Goal: Transaction & Acquisition: Purchase product/service

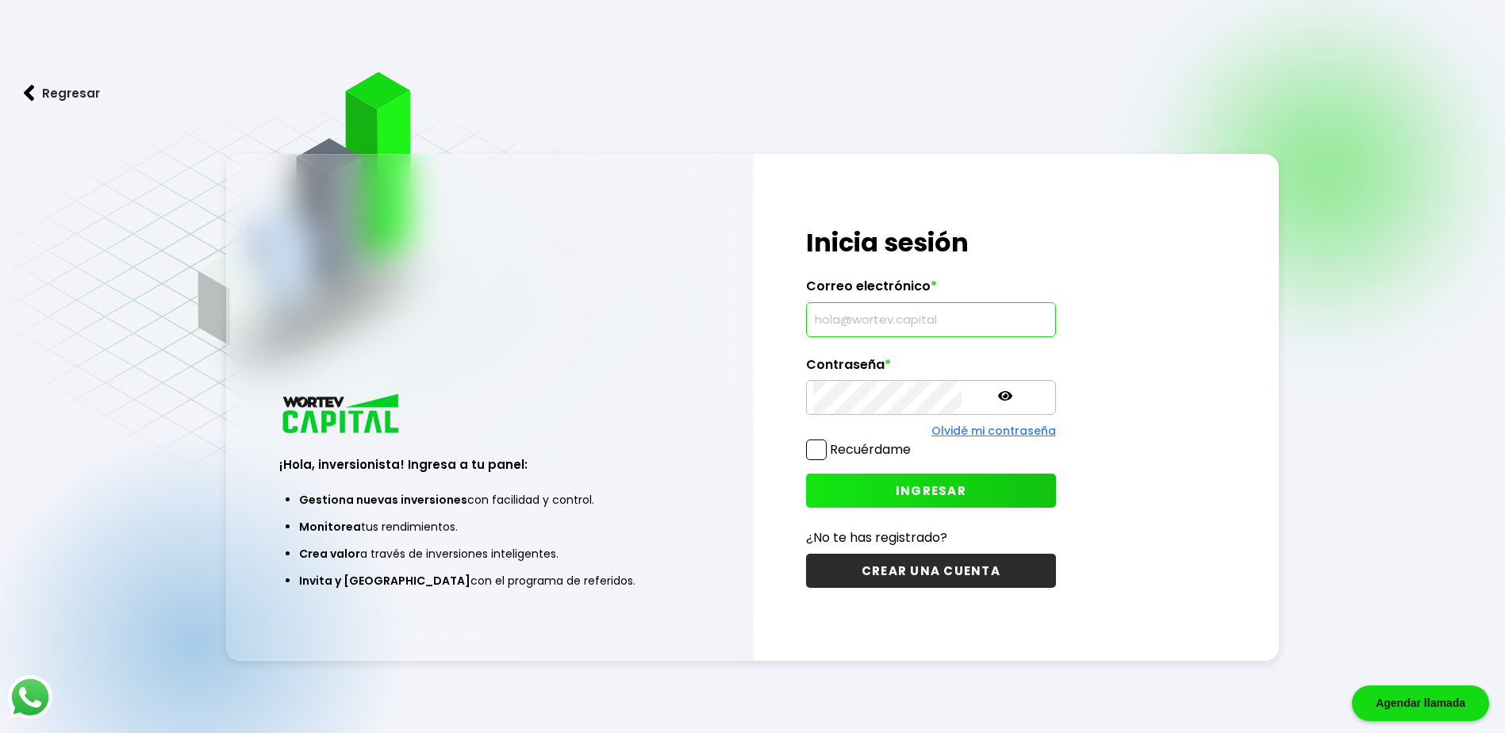
click at [866, 319] on input "text" at bounding box center [931, 319] width 236 height 33
type input "[EMAIL_ADDRESS][DOMAIN_NAME]"
click at [896, 487] on span "INGRESAR" at bounding box center [931, 490] width 71 height 17
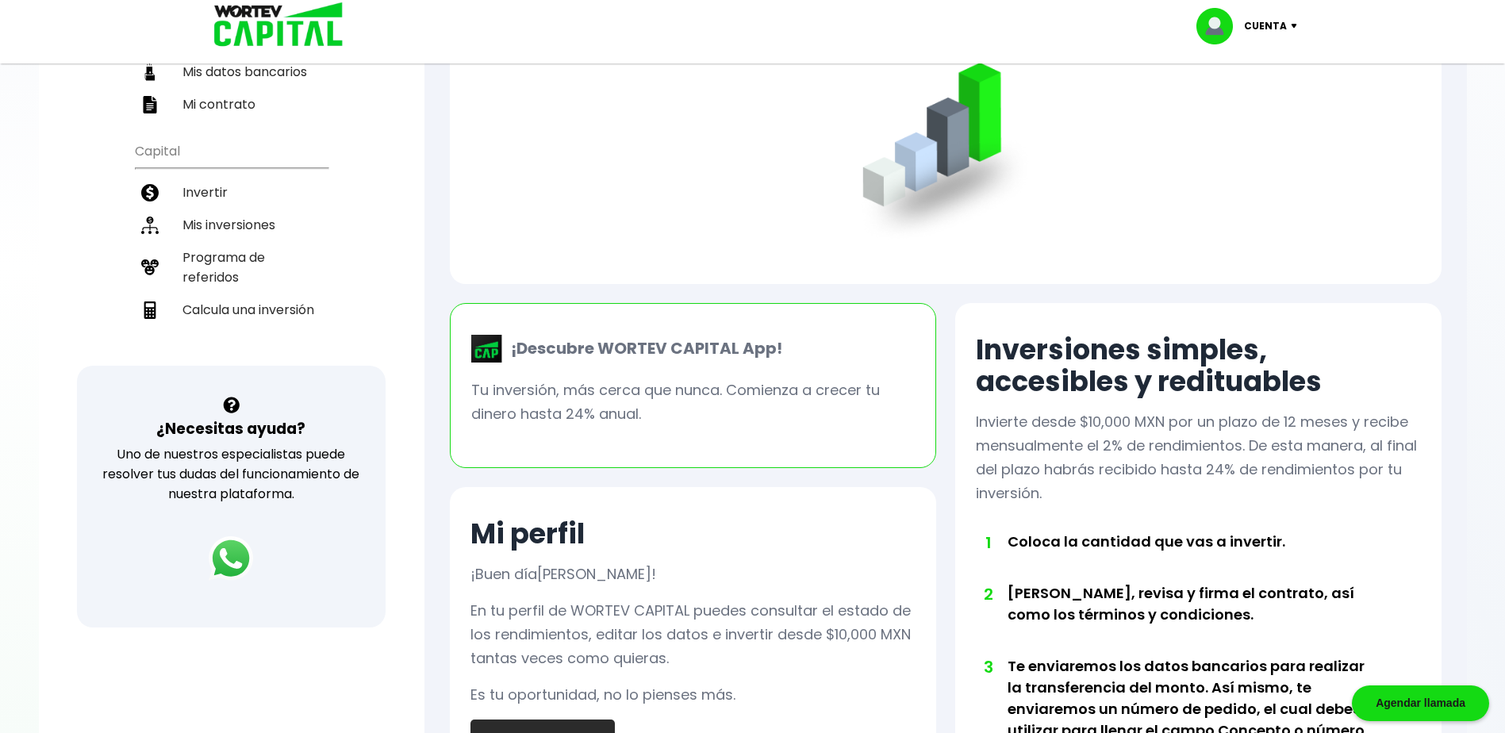
scroll to position [238, 0]
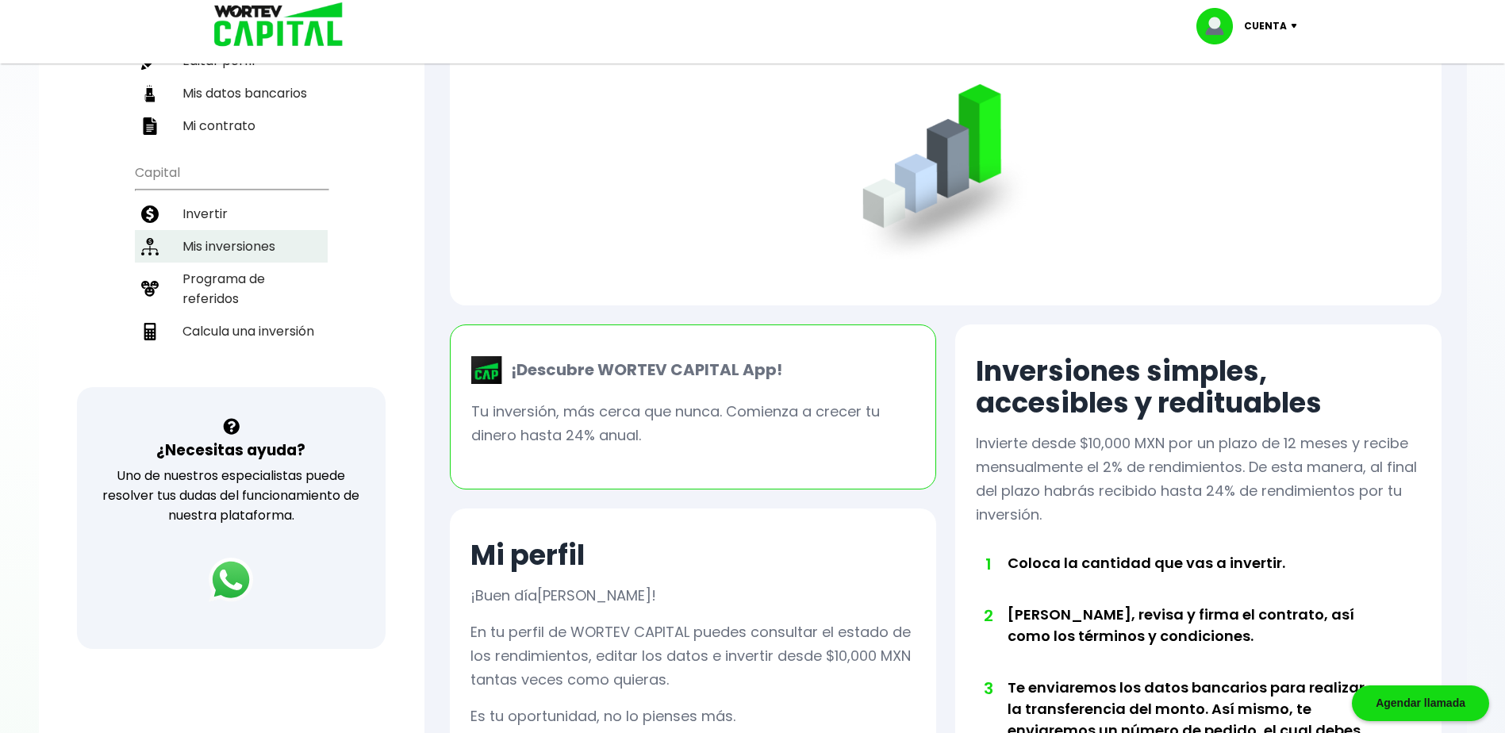
click at [243, 251] on li "Mis inversiones" at bounding box center [231, 246] width 193 height 33
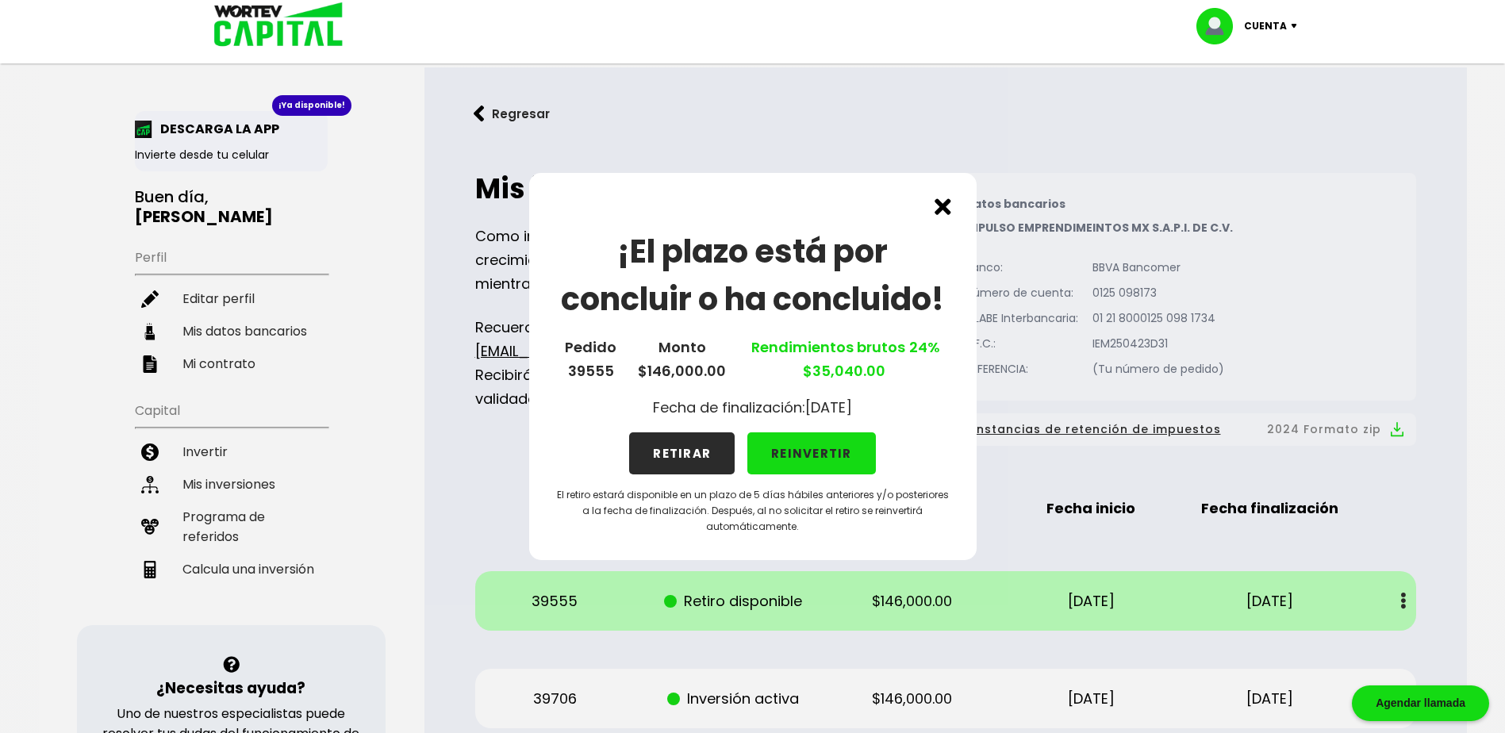
click at [688, 463] on button "RETIRAR" at bounding box center [682, 453] width 106 height 42
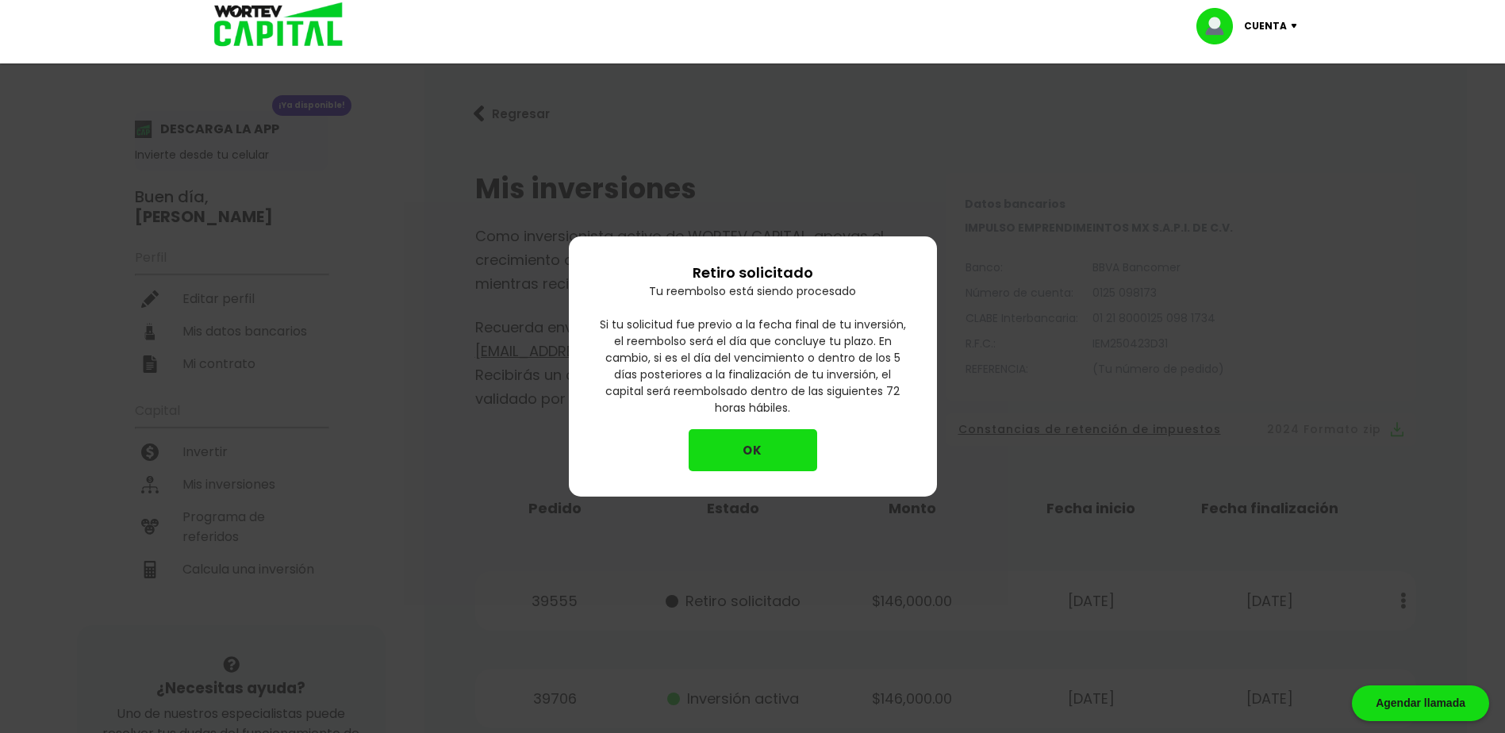
click at [748, 446] on button "OK" at bounding box center [753, 450] width 129 height 42
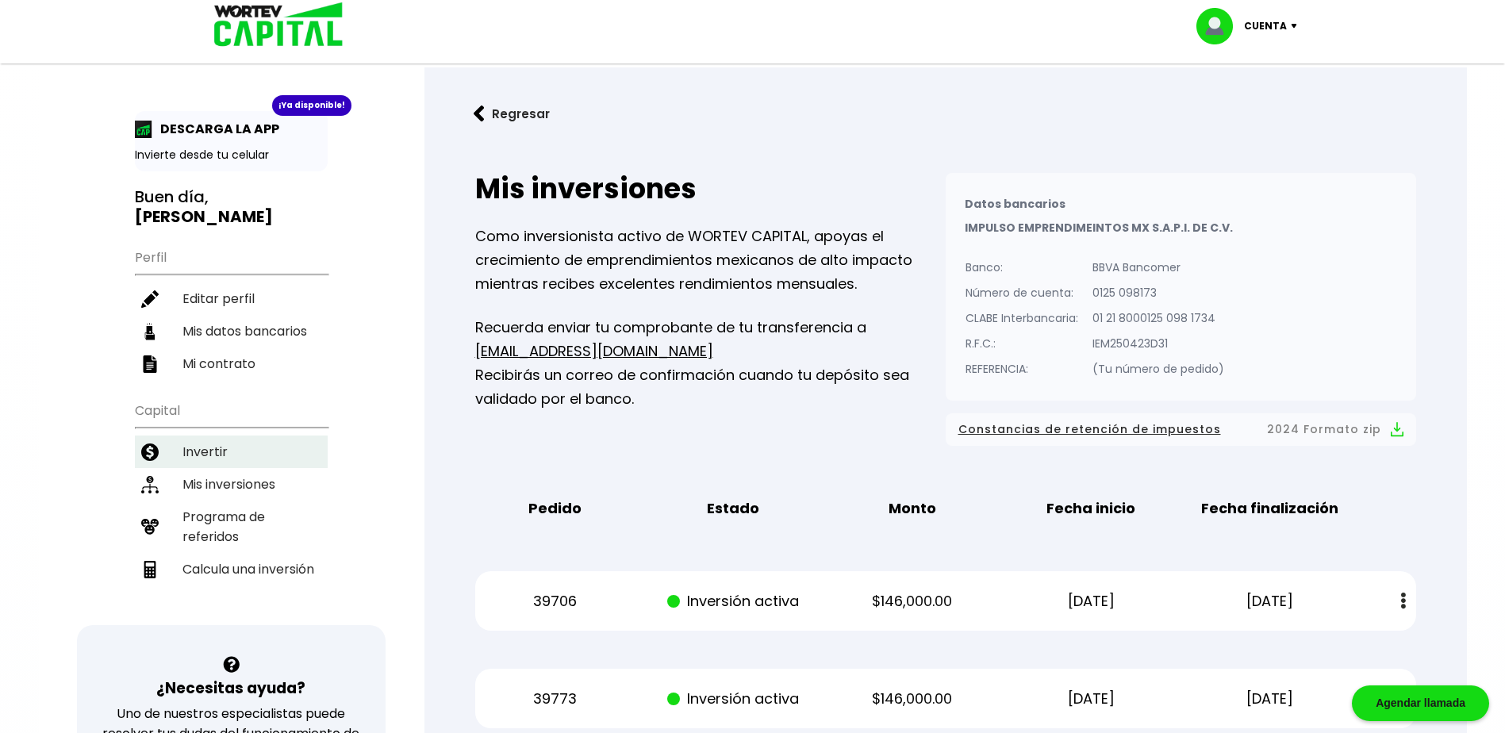
click at [211, 452] on li "Invertir" at bounding box center [231, 452] width 193 height 33
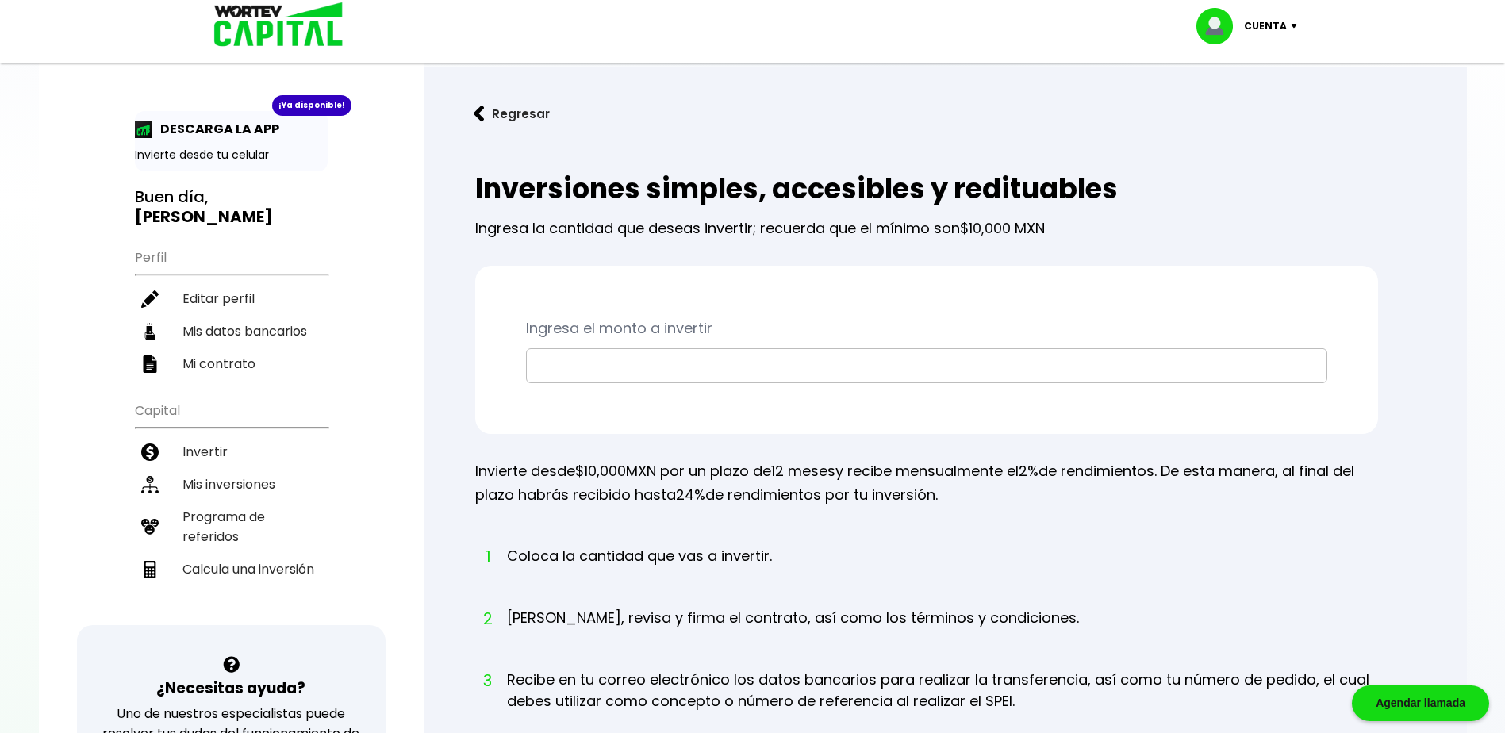
click at [562, 367] on input "text" at bounding box center [926, 365] width 787 height 33
type input "$200,000"
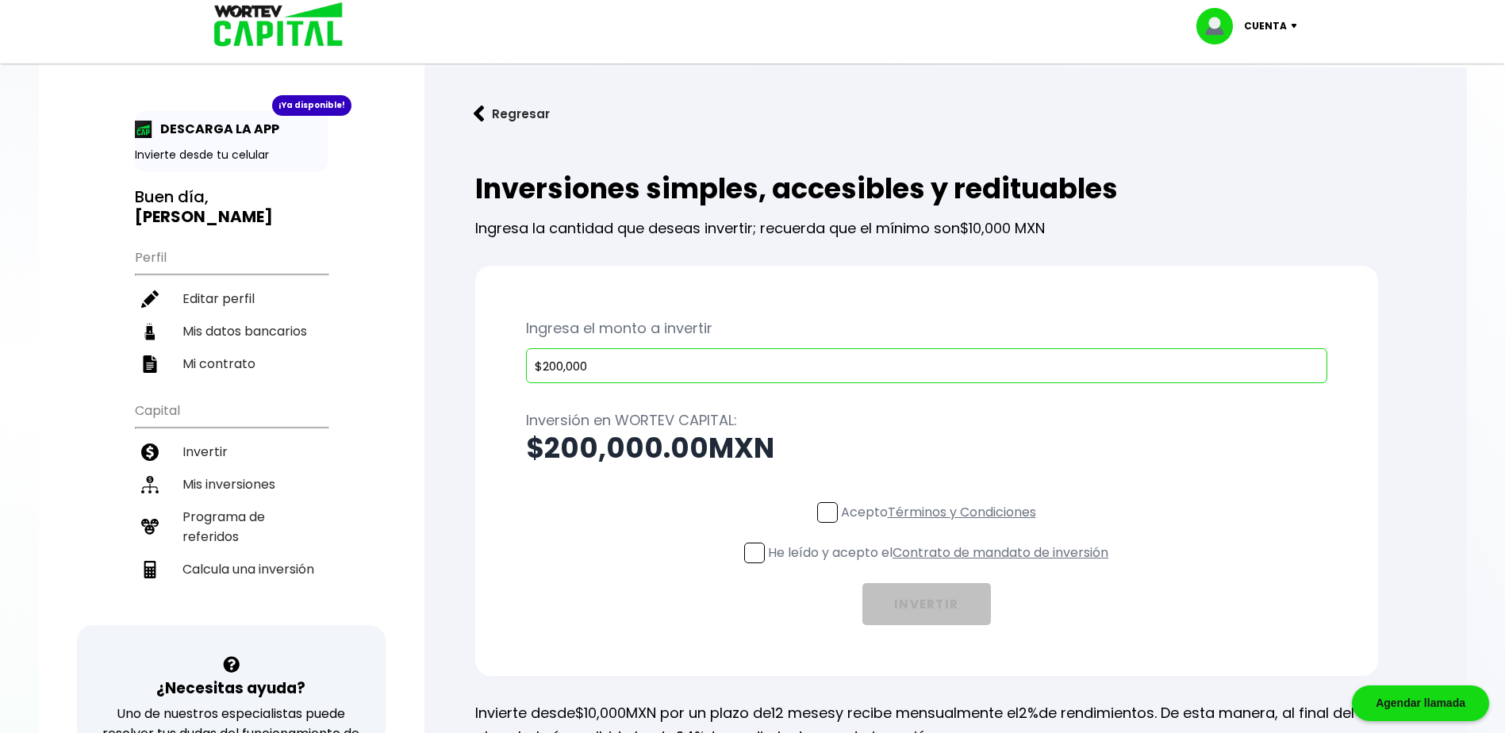
click at [829, 516] on span at bounding box center [827, 512] width 21 height 21
click at [942, 524] on input "Acepto Términos y Condiciones" at bounding box center [942, 524] width 0 height 0
click at [749, 555] on span at bounding box center [754, 553] width 21 height 21
click at [942, 565] on input "He leído y acepto el Contrato de mandato de inversión" at bounding box center [942, 565] width 0 height 0
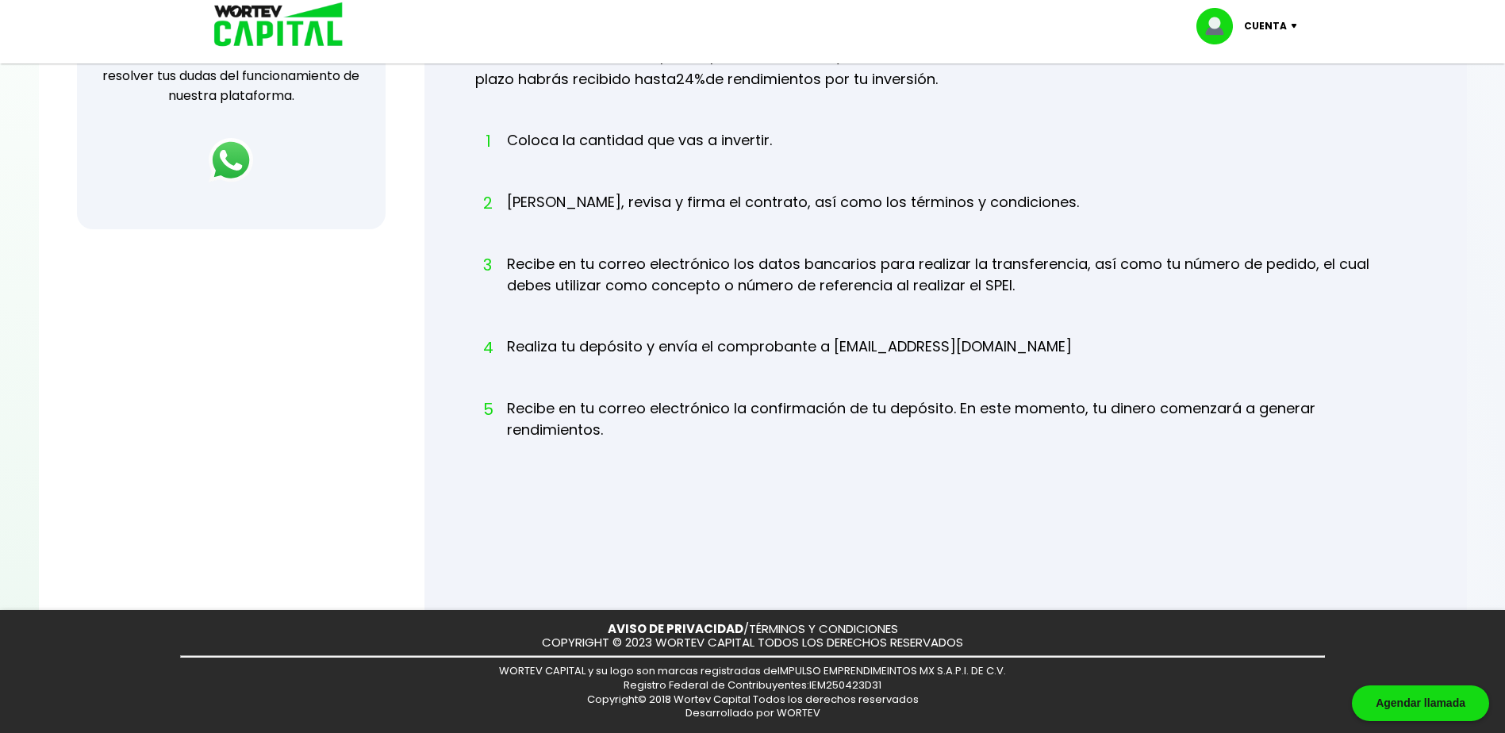
scroll to position [261, 0]
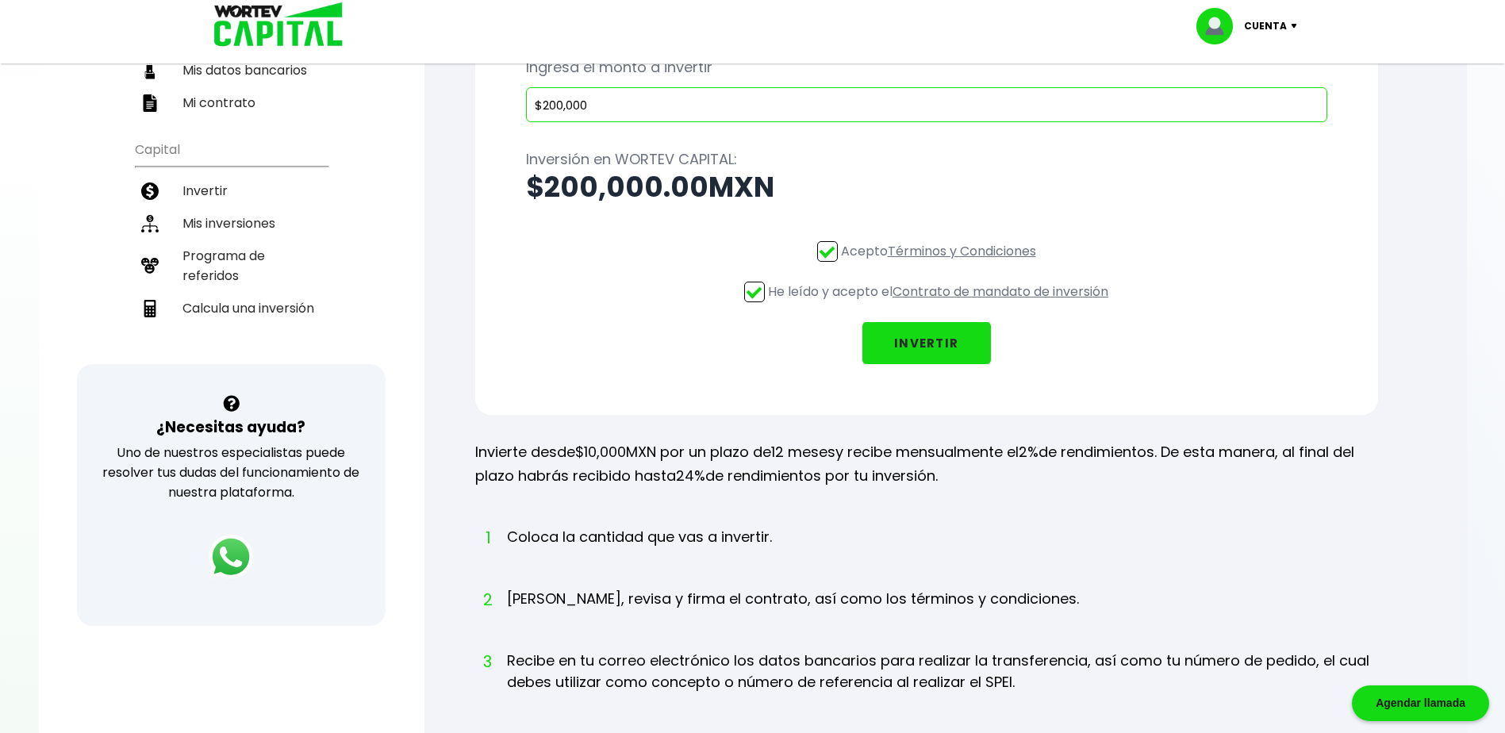
click at [912, 340] on button "INVERTIR" at bounding box center [926, 343] width 129 height 42
